Goal: Task Accomplishment & Management: Manage account settings

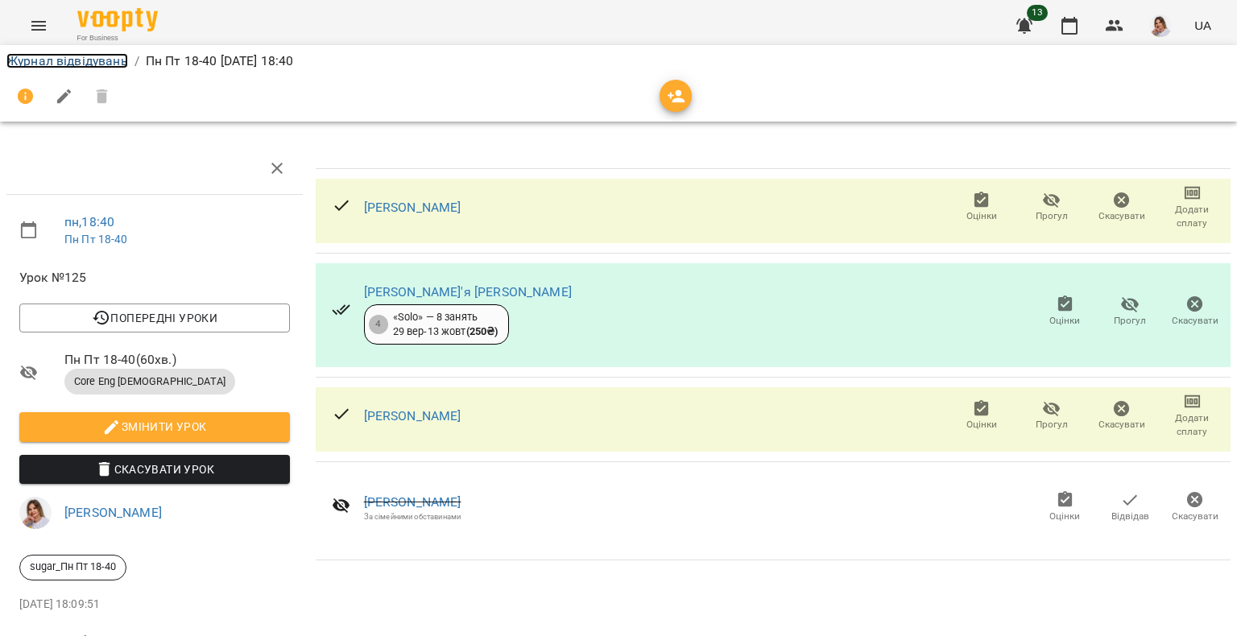
click at [71, 56] on link "Журнал відвідувань" at bounding box center [67, 60] width 122 height 15
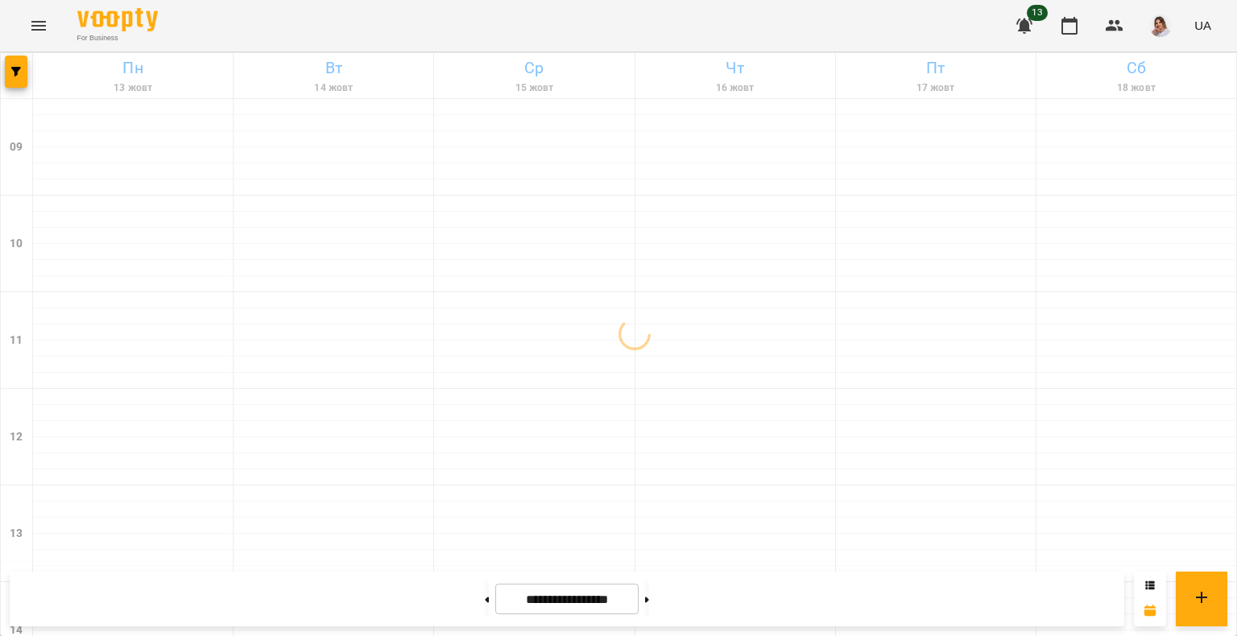
click at [22, 23] on button "Menu" at bounding box center [38, 25] width 39 height 39
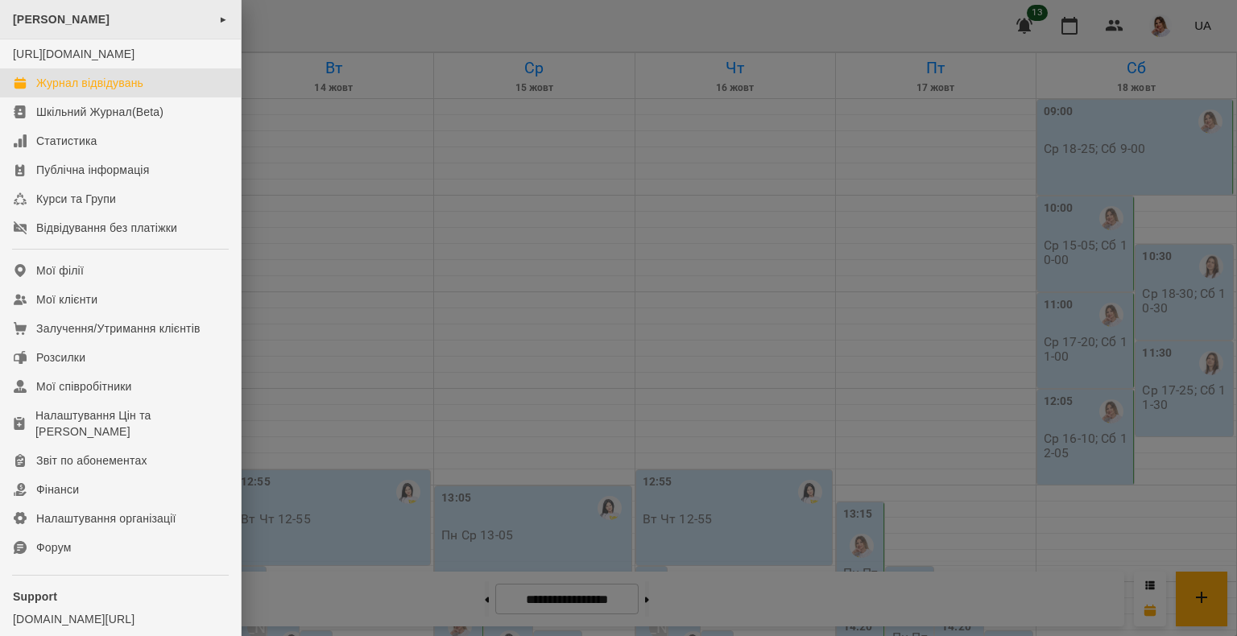
click at [110, 1] on div "[PERSON_NAME] ►" at bounding box center [120, 19] width 241 height 39
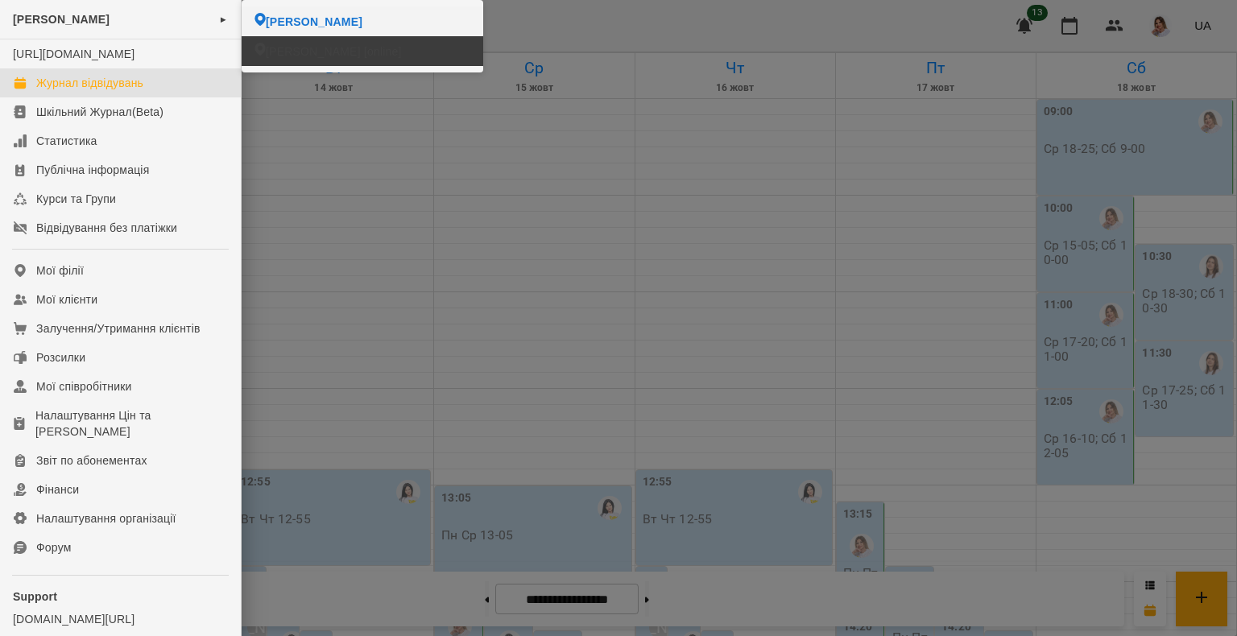
click at [280, 51] on span "[PERSON_NAME] [online]" at bounding box center [334, 51] width 136 height 16
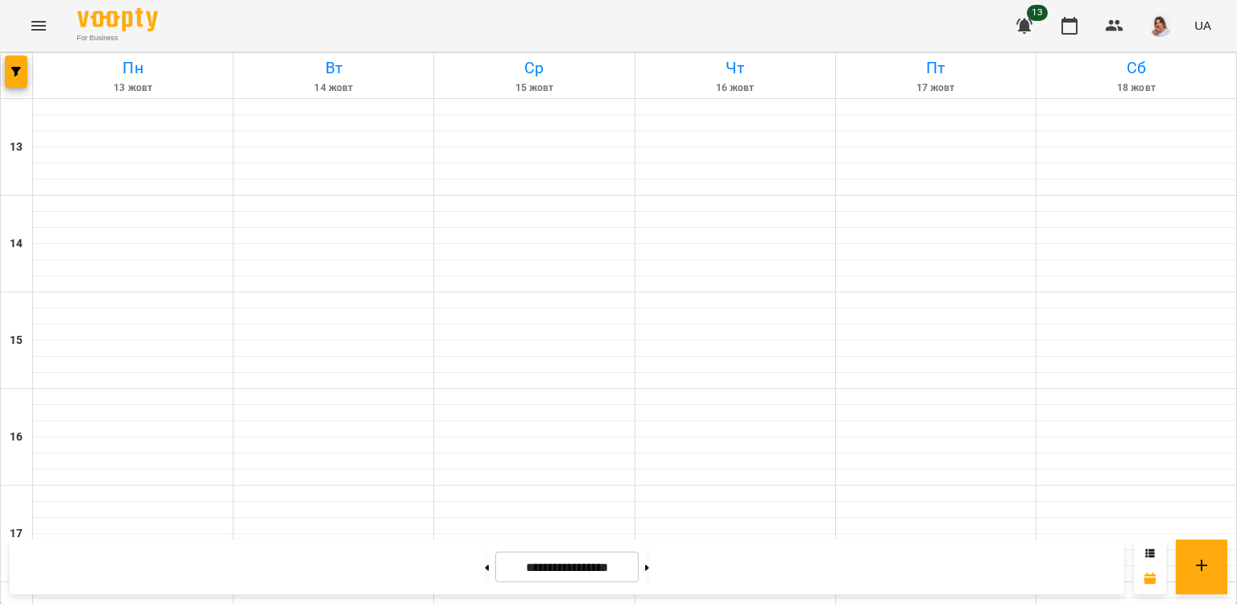
scroll to position [340, 0]
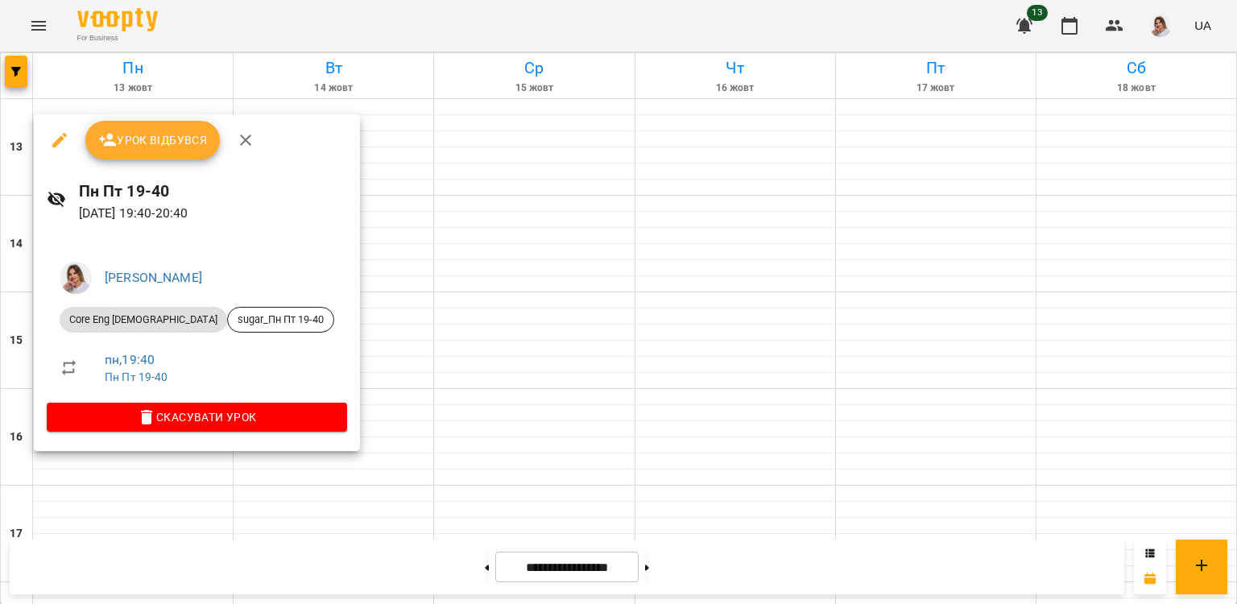
click at [201, 151] on button "Урок відбувся" at bounding box center [152, 140] width 135 height 39
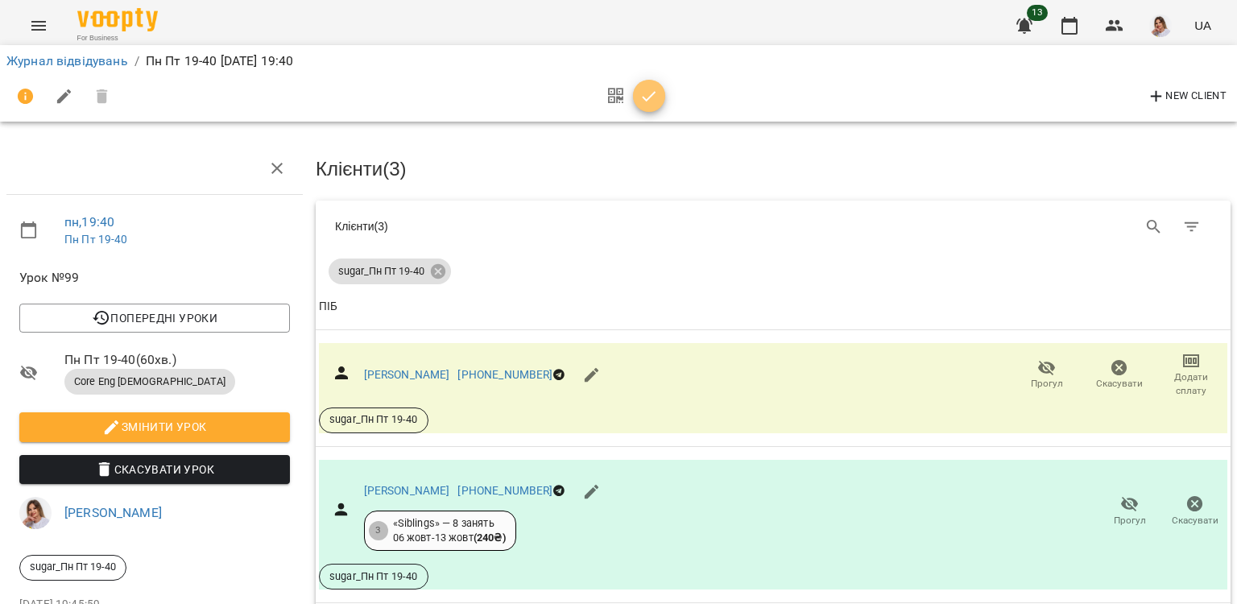
click at [654, 101] on icon "button" at bounding box center [649, 96] width 19 height 19
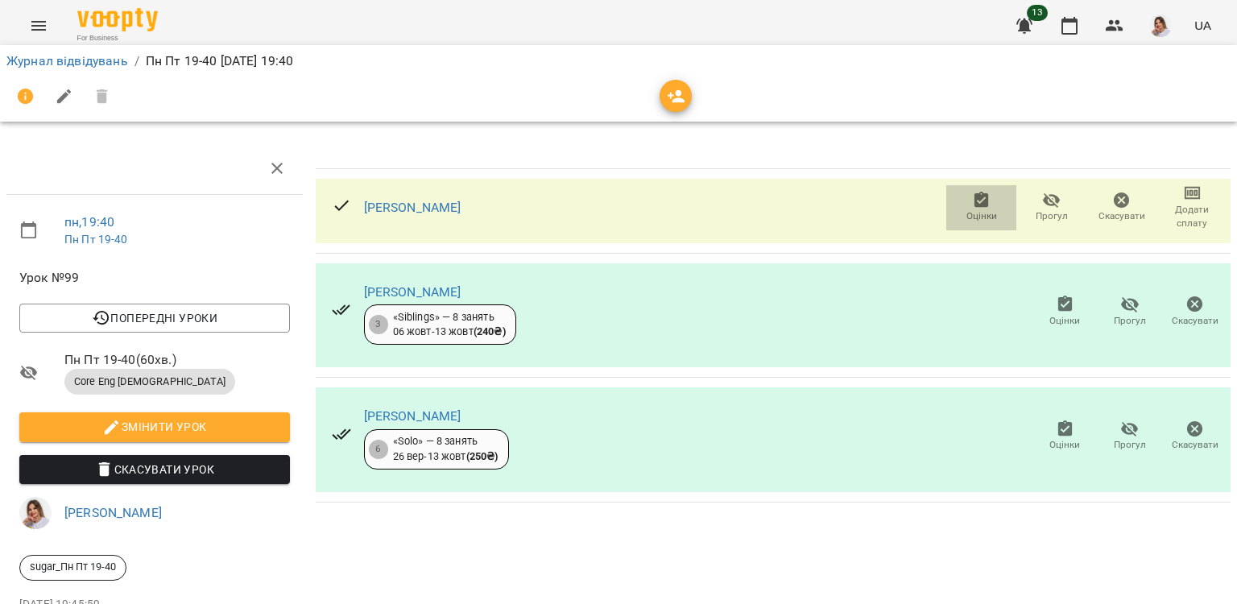
click at [967, 209] on span "Оцінки" at bounding box center [982, 216] width 31 height 14
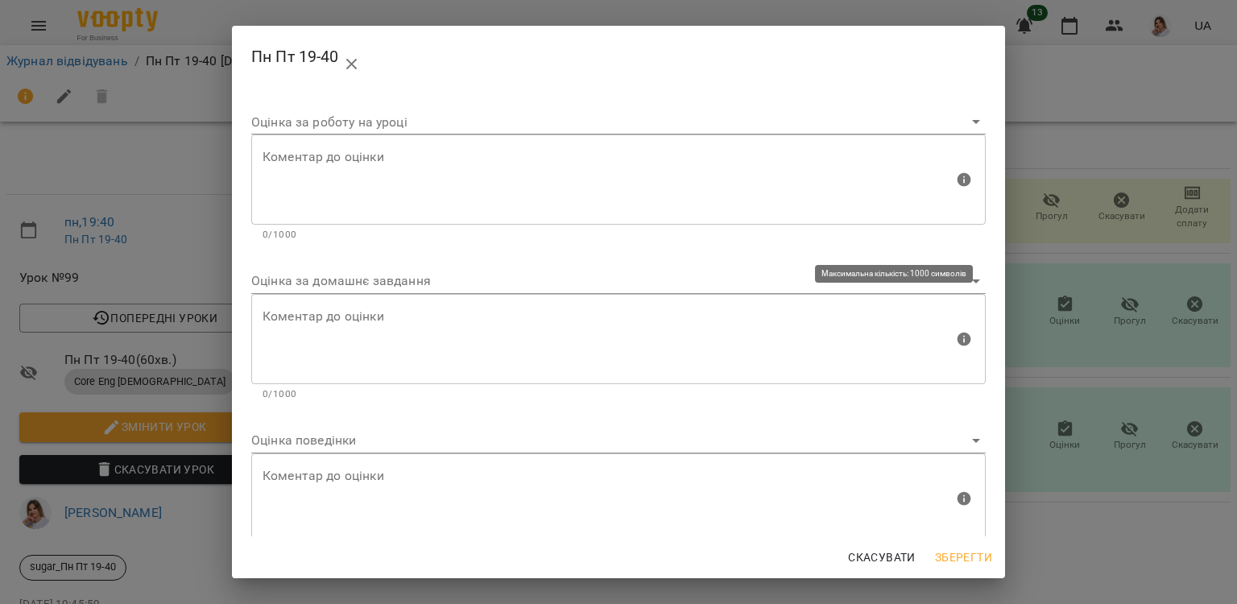
click at [404, 292] on body "For Business 13 UA Журнал відвідувань / Пн Пт 19-40 [DATE] 19:40 пн , 19:40 Пн …" at bounding box center [618, 338] width 1237 height 677
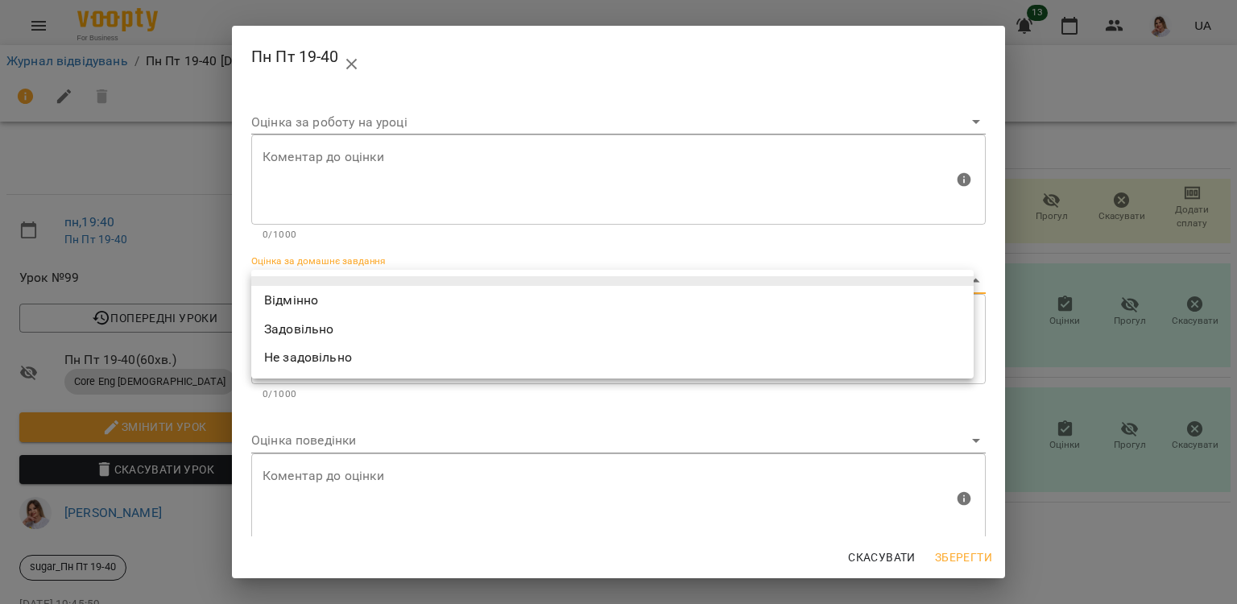
click at [383, 297] on li "Відмінно" at bounding box center [612, 300] width 723 height 29
type input "*********"
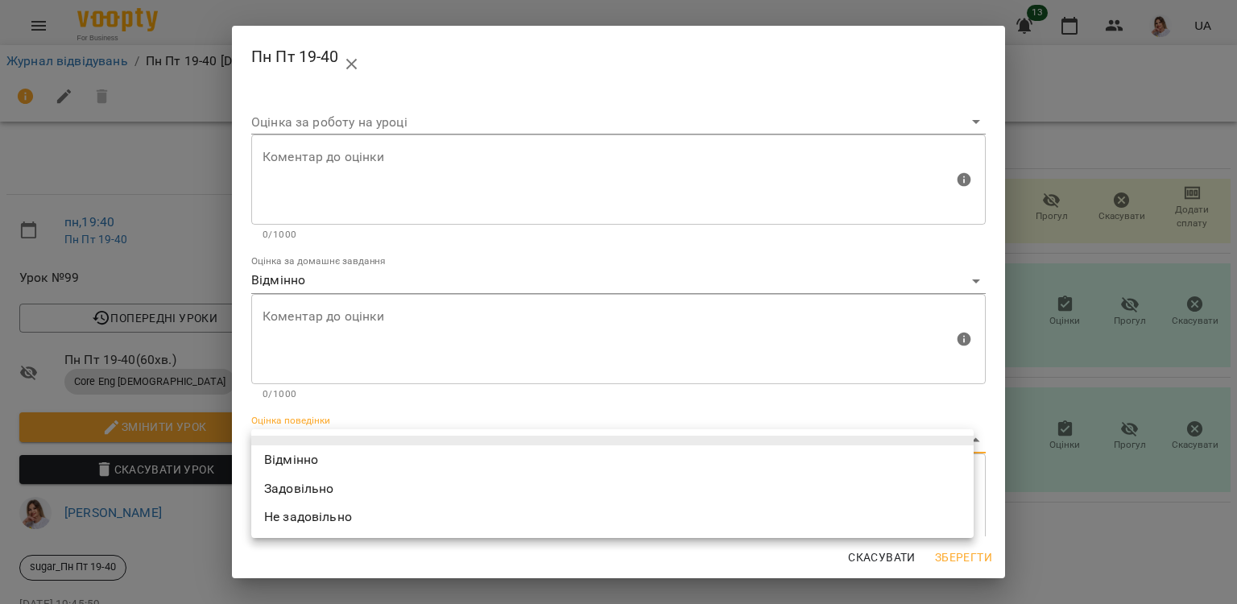
click at [304, 437] on body "For Business 13 UA Журнал відвідувань / Пн Пт 19-40 [DATE] 19:40 пн , 19:40 Пн …" at bounding box center [618, 338] width 1237 height 677
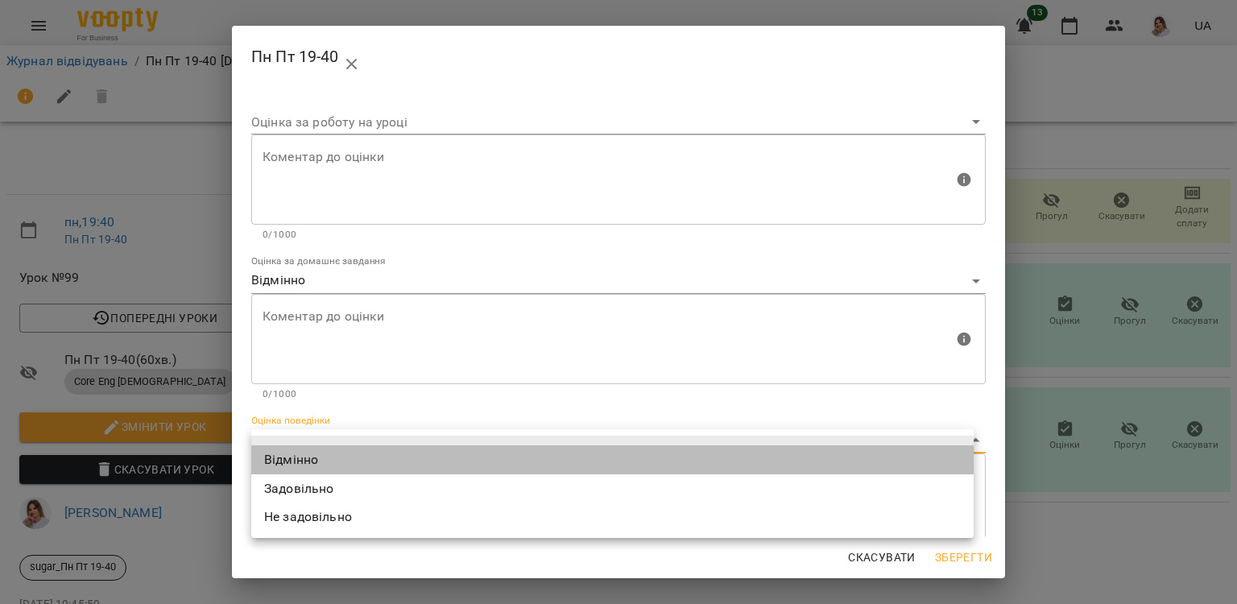
drag, startPoint x: 290, startPoint y: 456, endPoint x: 425, endPoint y: 460, distance: 134.6
click at [290, 456] on li "Відмінно" at bounding box center [612, 459] width 723 height 29
type input "*********"
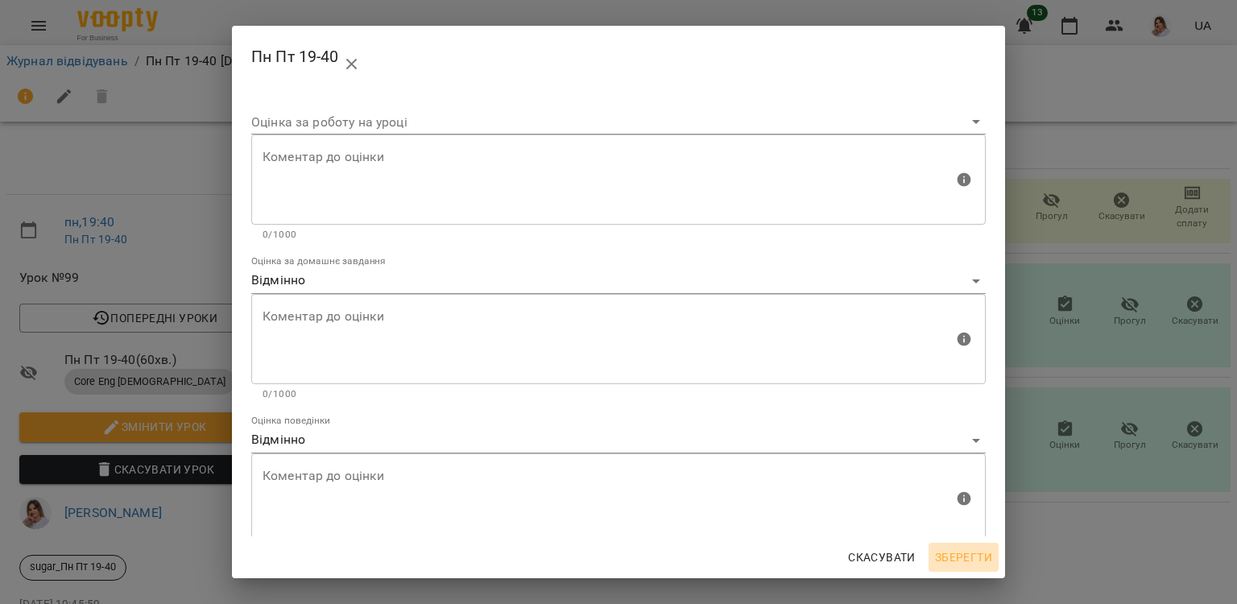
click at [978, 557] on span "Зберегти" at bounding box center [963, 557] width 57 height 19
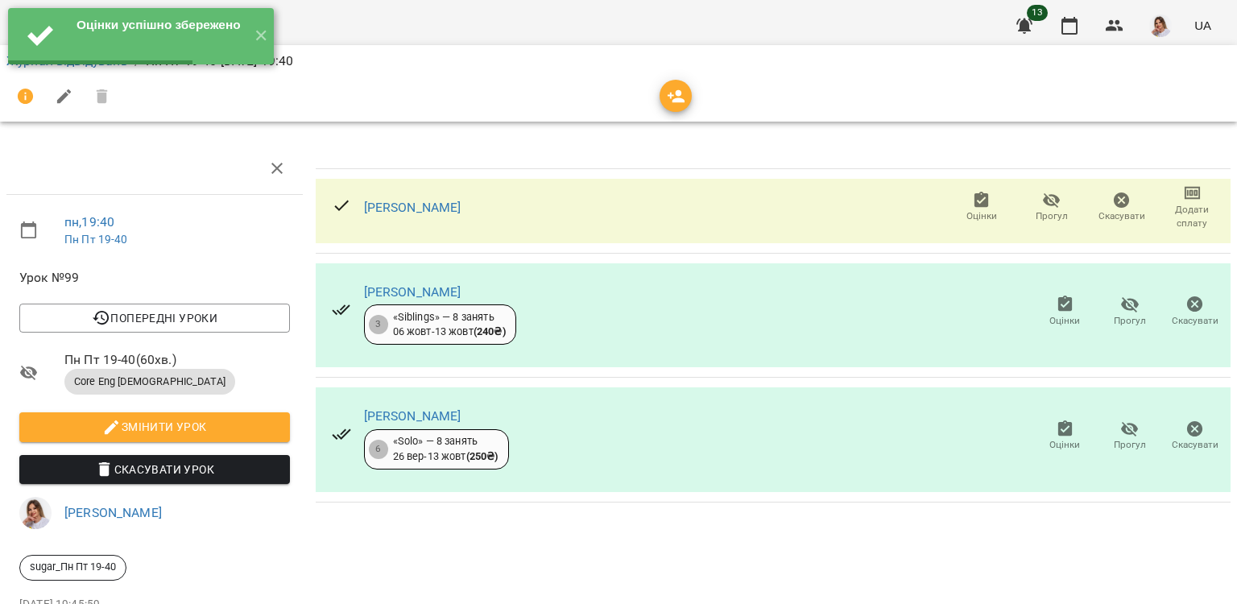
click at [1063, 314] on span "Оцінки" at bounding box center [1065, 321] width 31 height 14
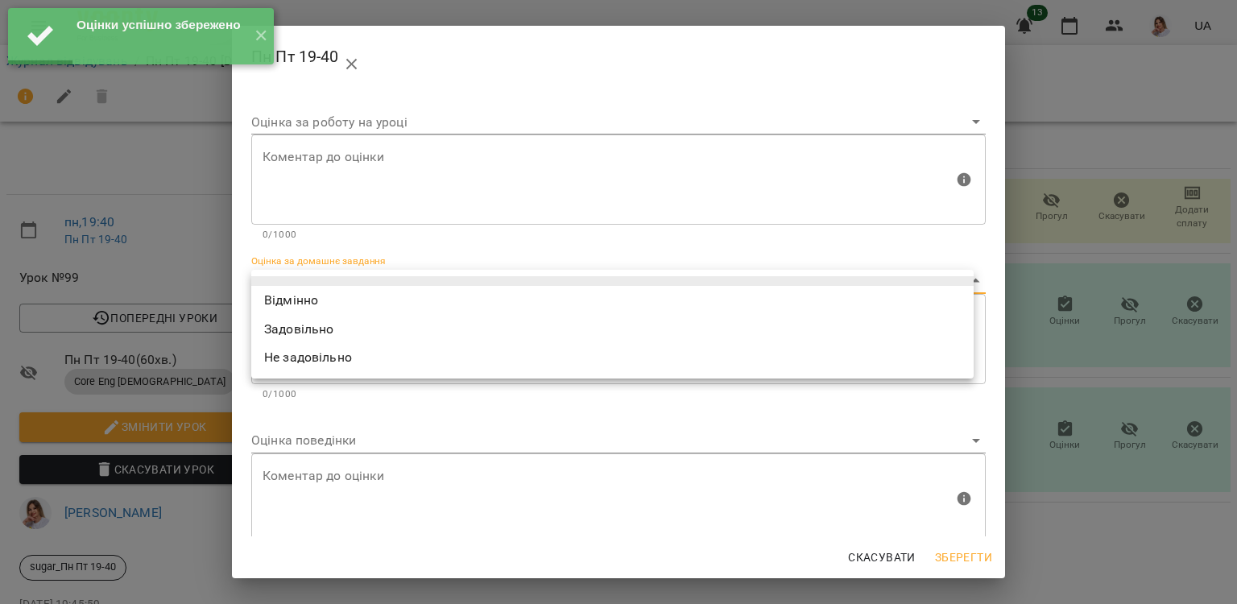
click at [395, 280] on body "Оцінки успішно збережено ✕ For Business 13 UA Журнал відвідувань / Пн Пт 19-40 …" at bounding box center [618, 338] width 1237 height 677
click at [385, 295] on li "Відмінно" at bounding box center [612, 300] width 723 height 29
type input "*********"
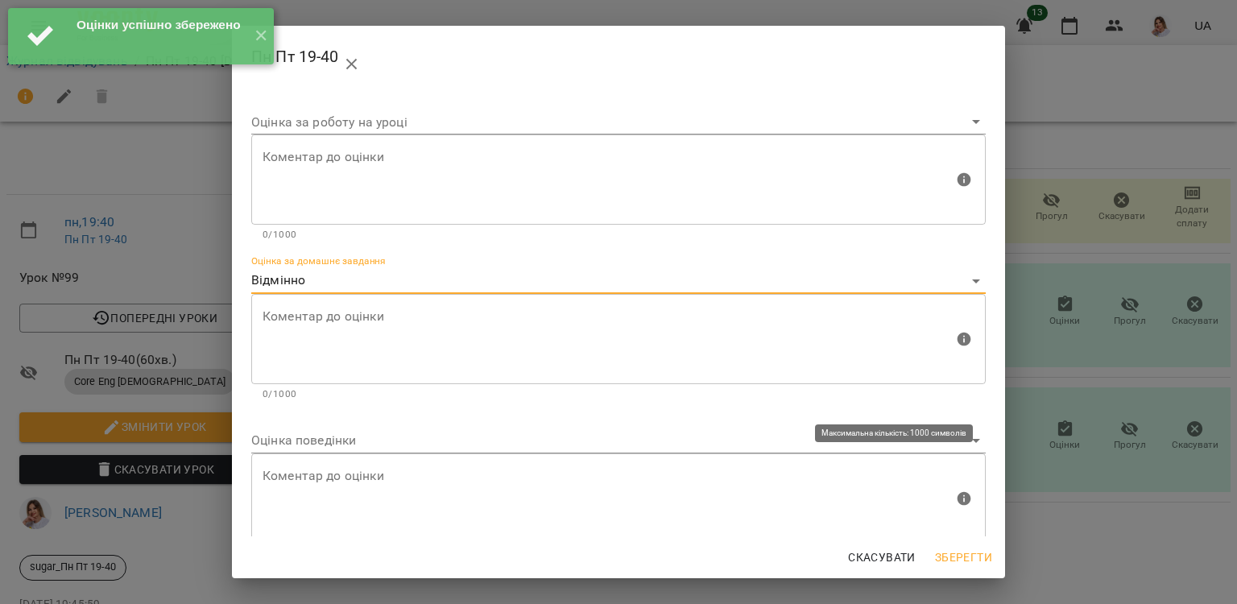
click at [311, 454] on div "Коментар до оцінки" at bounding box center [618, 499] width 735 height 90
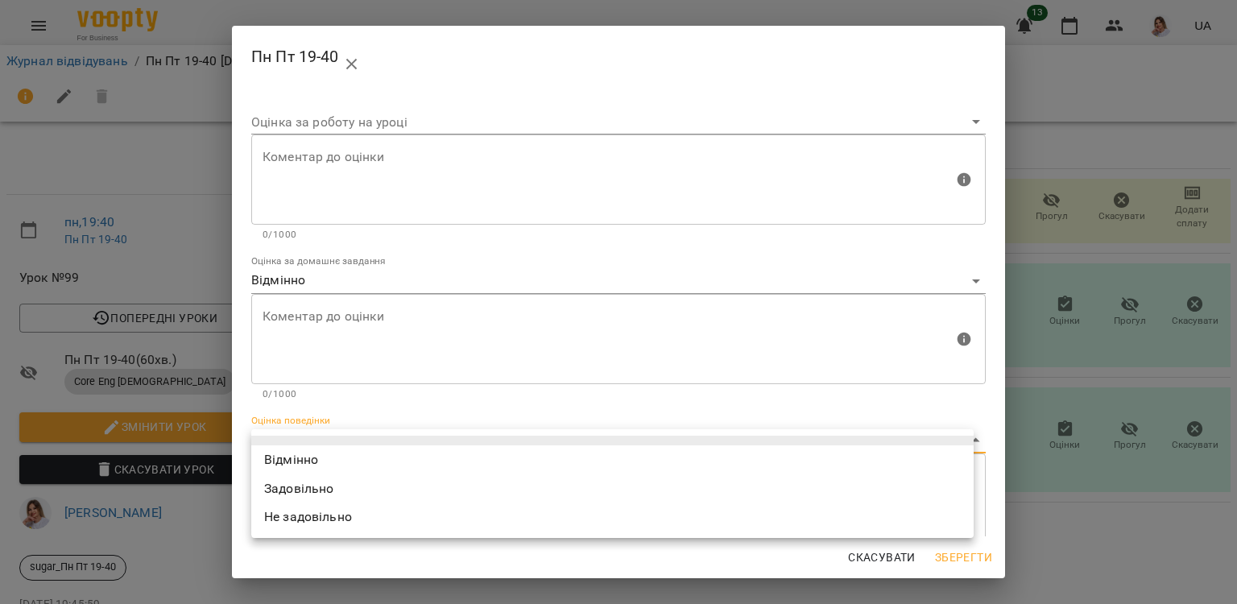
click at [296, 450] on body "For Business 13 UA Журнал відвідувань / Пн Пт 19-40 [DATE] 19:40 пн , 19:40 Пн …" at bounding box center [618, 338] width 1237 height 677
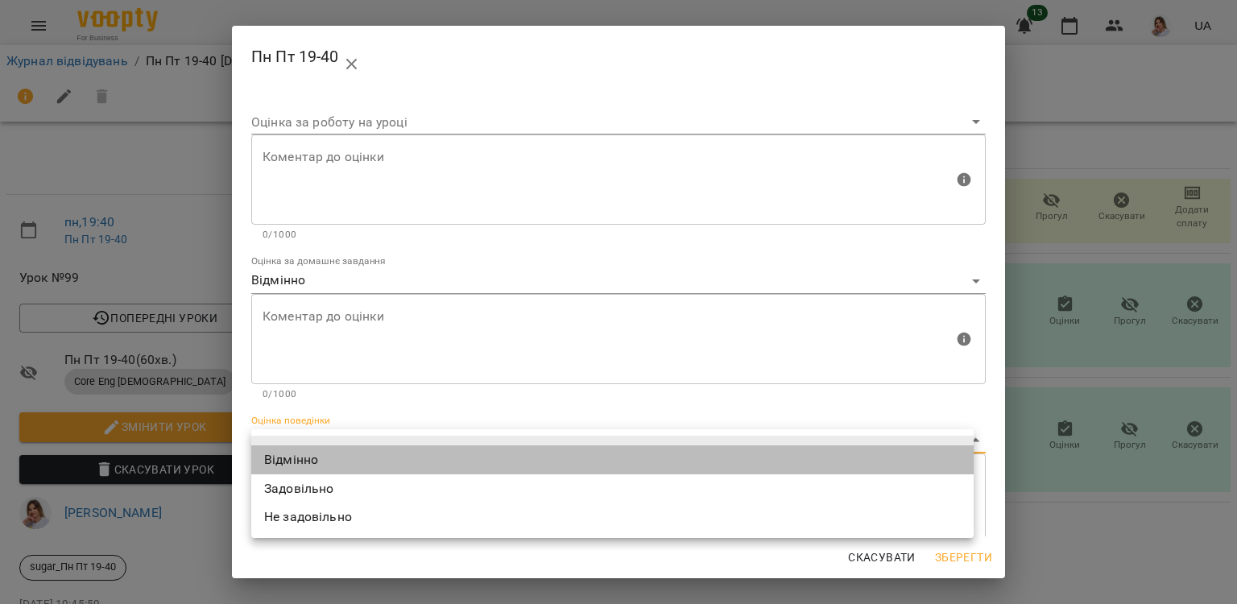
click at [286, 461] on li "Відмінно" at bounding box center [612, 459] width 723 height 29
type input "*********"
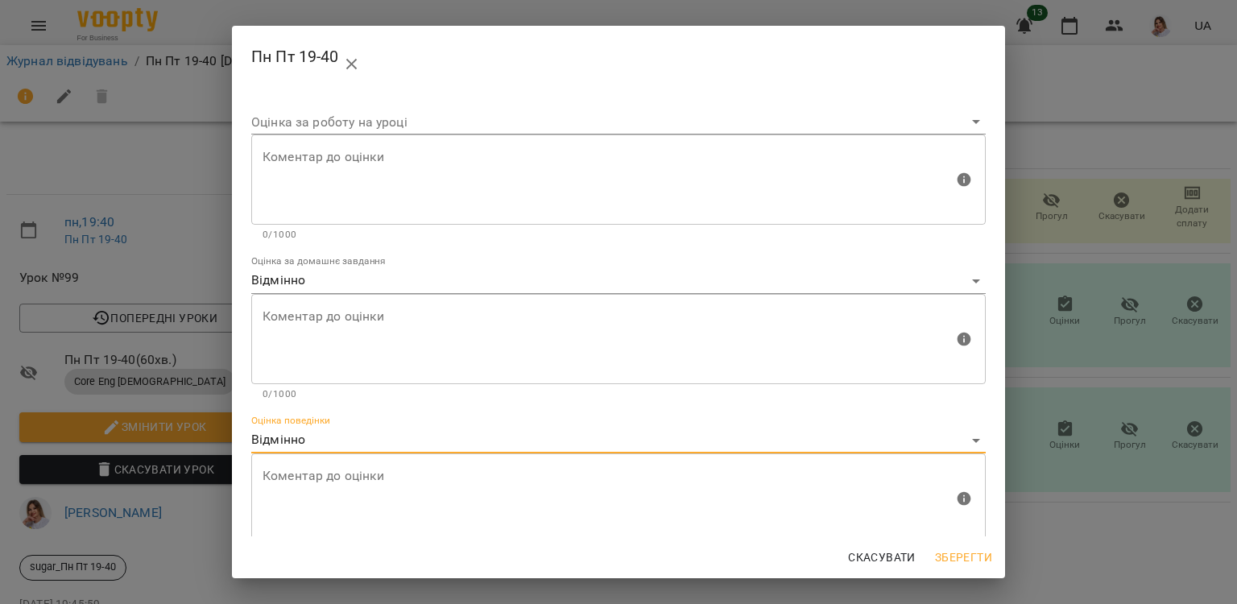
click at [960, 549] on span "Зберегти" at bounding box center [963, 557] width 57 height 19
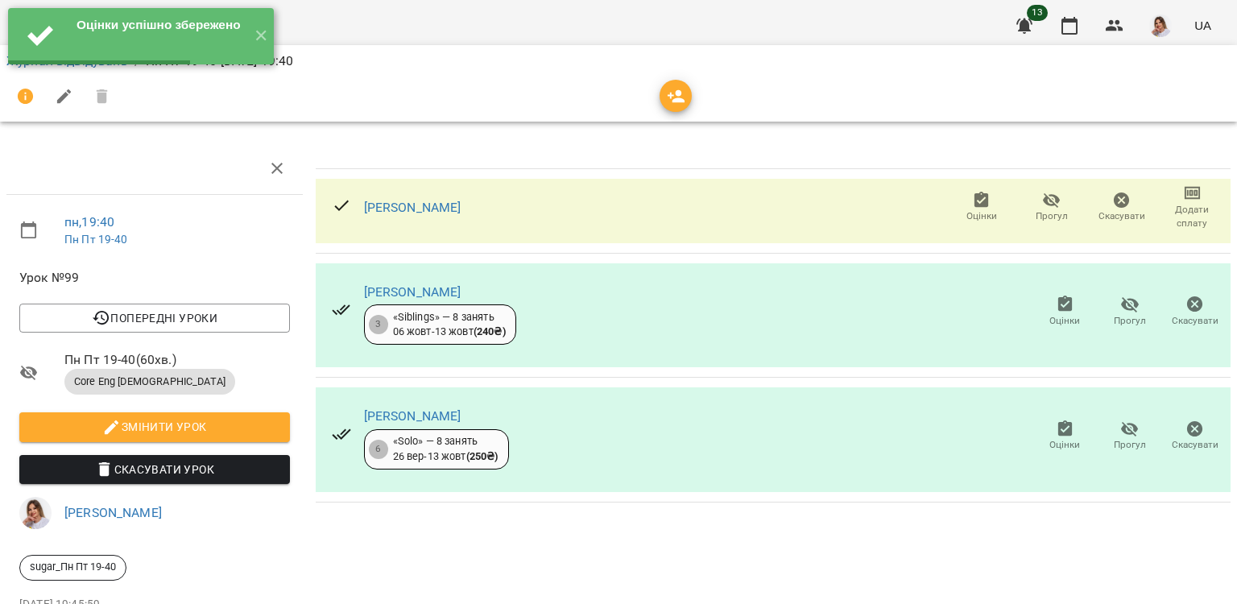
click at [1060, 407] on div "[PERSON_NAME] 6 «Solo» — 8 занять [DATE] - [DATE] ( 250 ₴ ) Оцінки Прогул Скасу…" at bounding box center [773, 439] width 915 height 105
click at [1055, 438] on span "Оцінки" at bounding box center [1065, 445] width 31 height 14
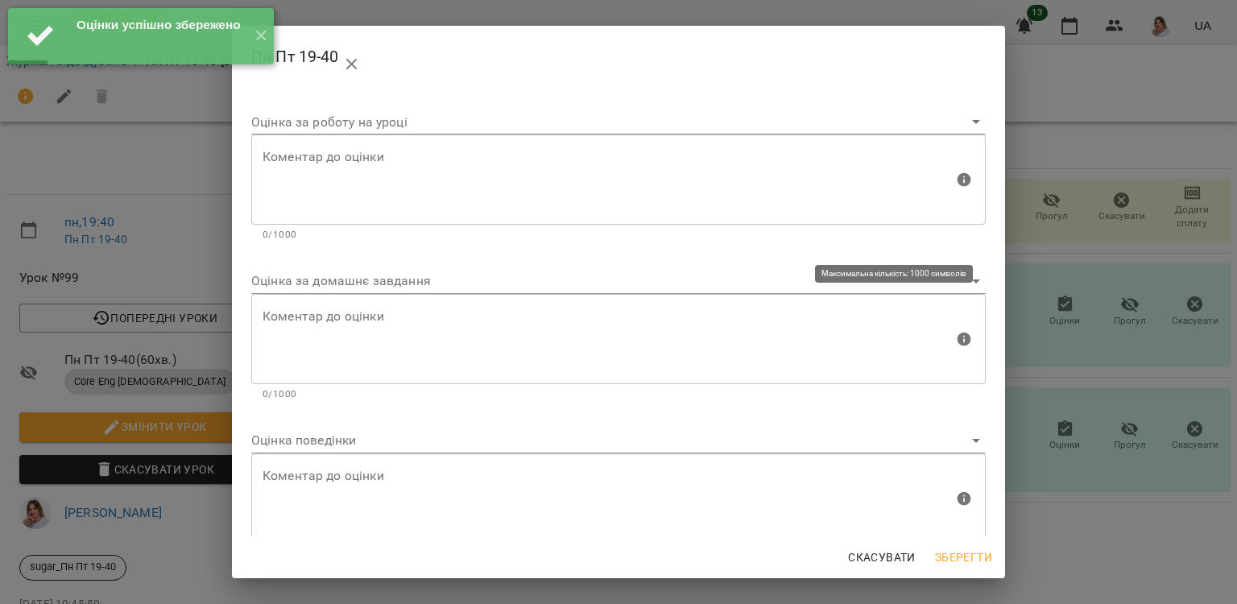
click at [354, 286] on body "Оцінки успішно збережено ✕ For Business 13 UA Журнал відвідувань / Пн Пт 19-40 …" at bounding box center [618, 338] width 1237 height 677
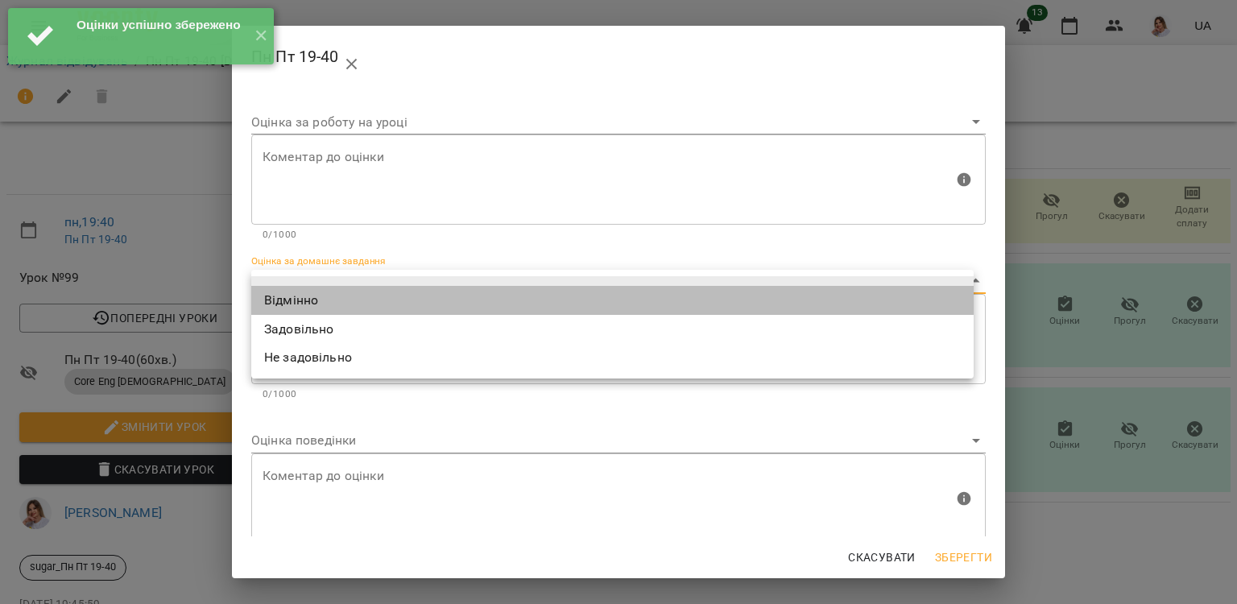
click at [341, 311] on li "Відмінно" at bounding box center [612, 300] width 723 height 29
type input "*********"
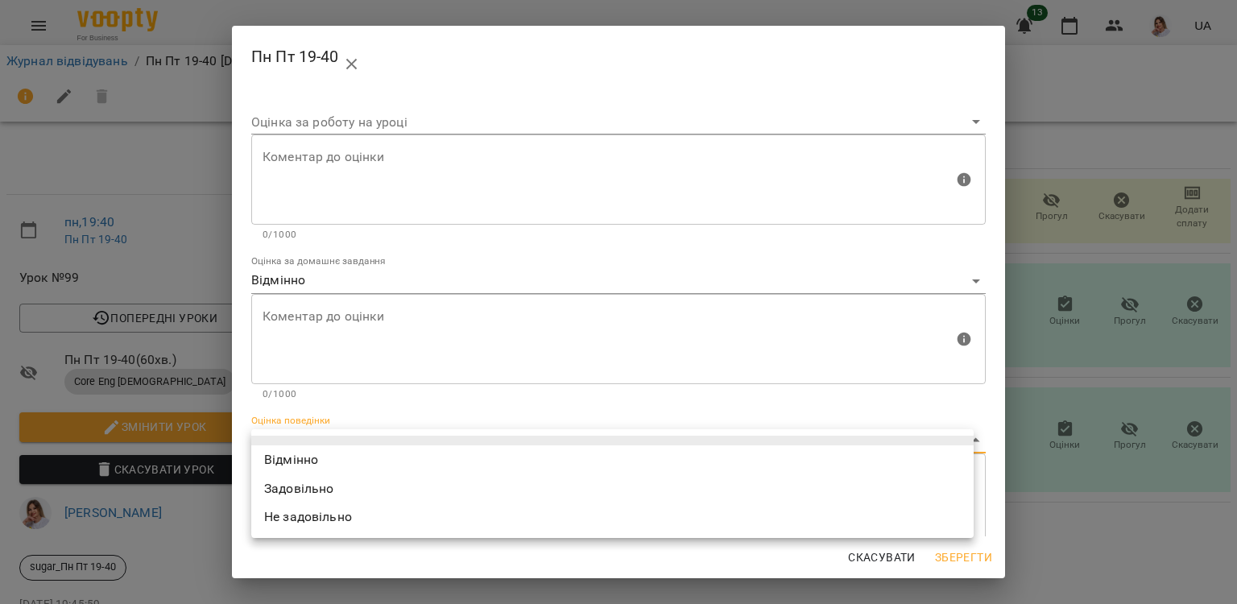
click at [307, 429] on body "For Business 13 UA Журнал відвідувань / Пн Пт 19-40 [DATE] 19:40 пн , 19:40 Пн …" at bounding box center [618, 338] width 1237 height 677
click at [296, 446] on li "Відмінно" at bounding box center [612, 459] width 723 height 29
type input "*********"
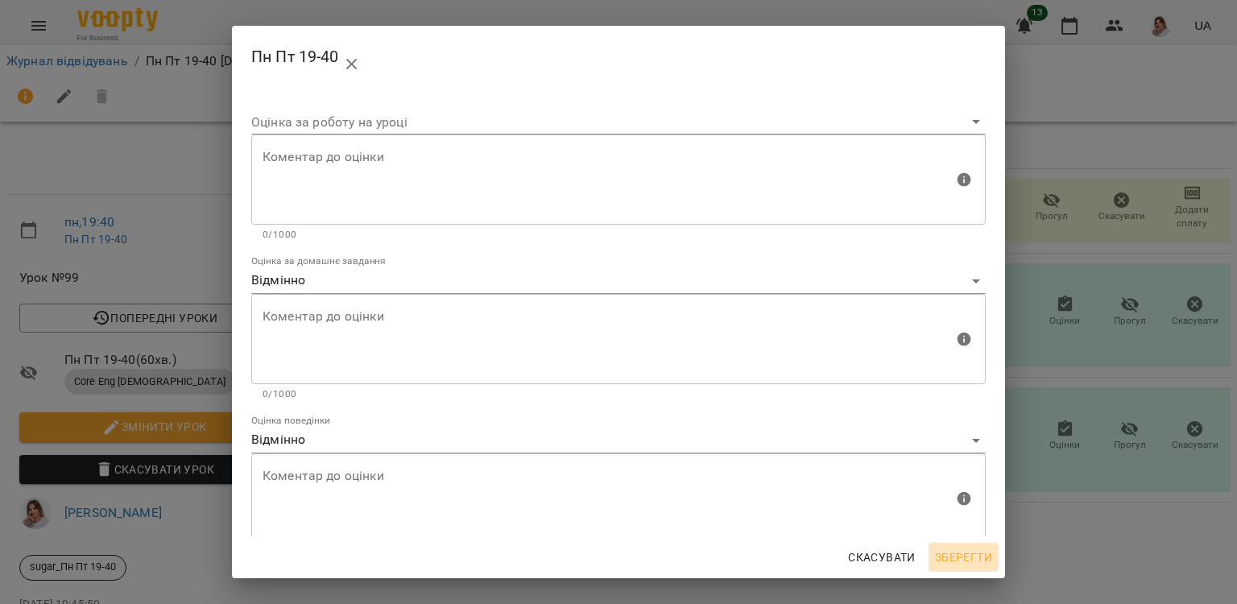
click at [965, 553] on span "Зберегти" at bounding box center [963, 557] width 57 height 19
